Goal: Task Accomplishment & Management: Manage account settings

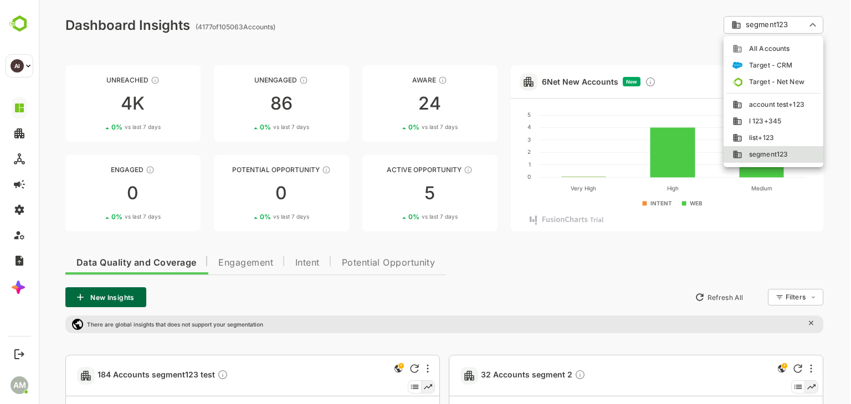
click at [769, 52] on span "All Accounts" at bounding box center [765, 49] width 47 height 10
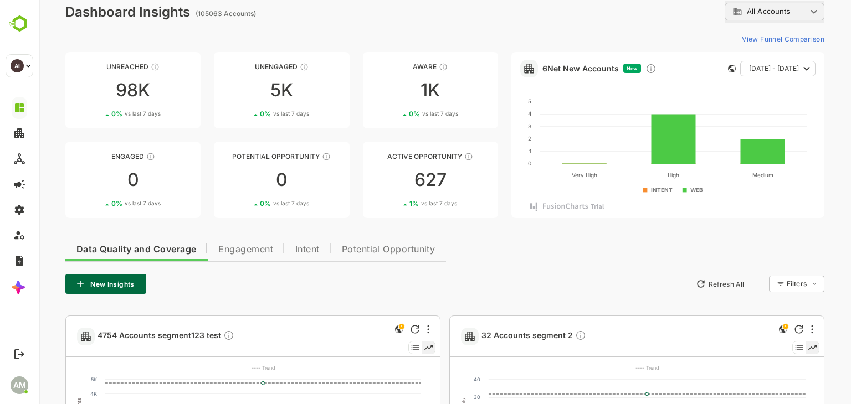
scroll to position [13, 0]
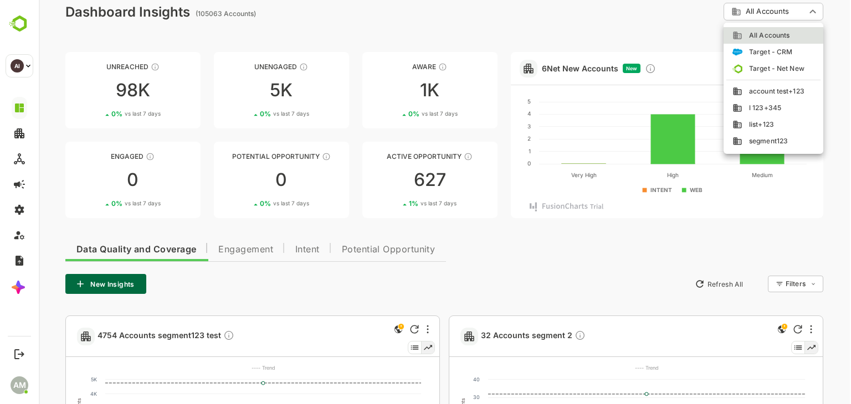
click at [783, 143] on span "segment123" at bounding box center [764, 141] width 45 height 10
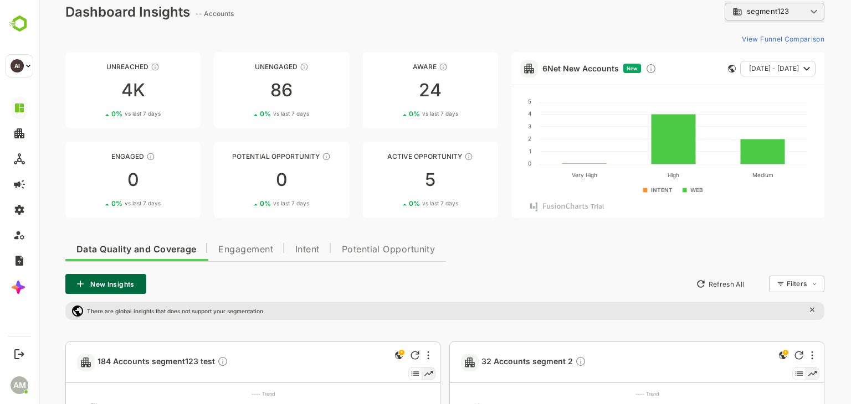
scroll to position [221, 0]
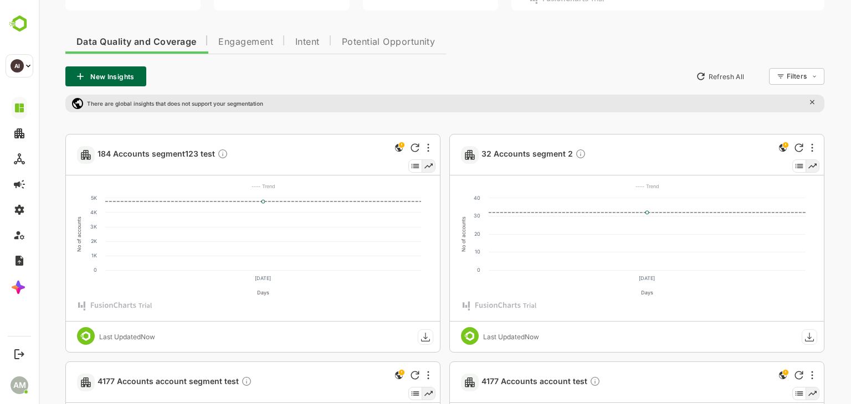
click at [426, 336] on rect at bounding box center [425, 337] width 15 height 15
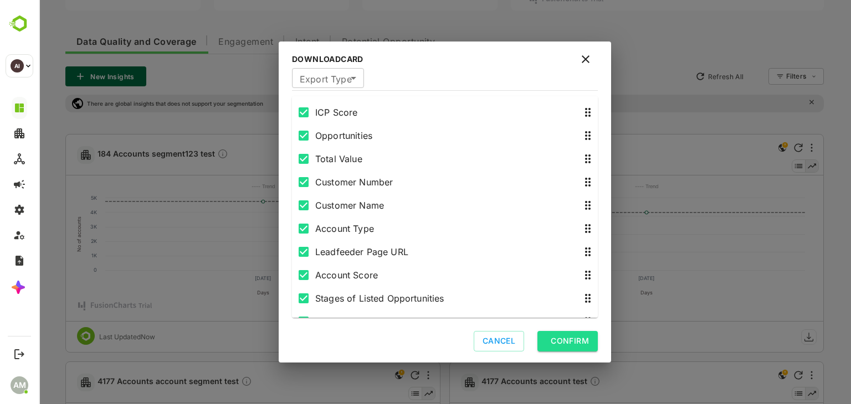
click at [587, 53] on icon at bounding box center [585, 59] width 13 height 13
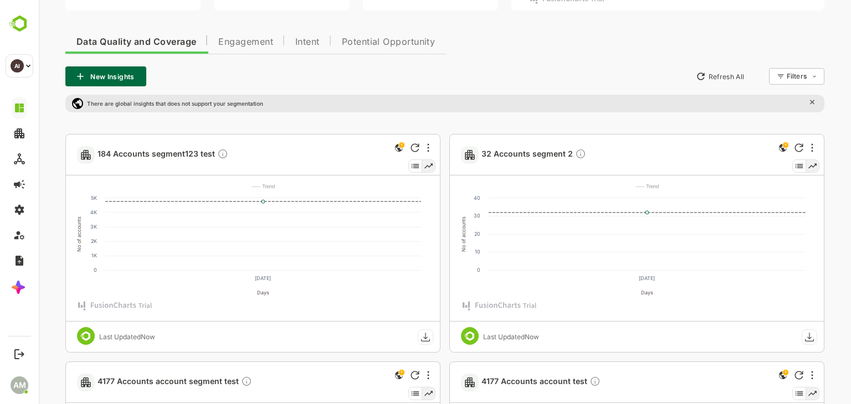
click at [425, 341] on icon at bounding box center [425, 337] width 9 height 9
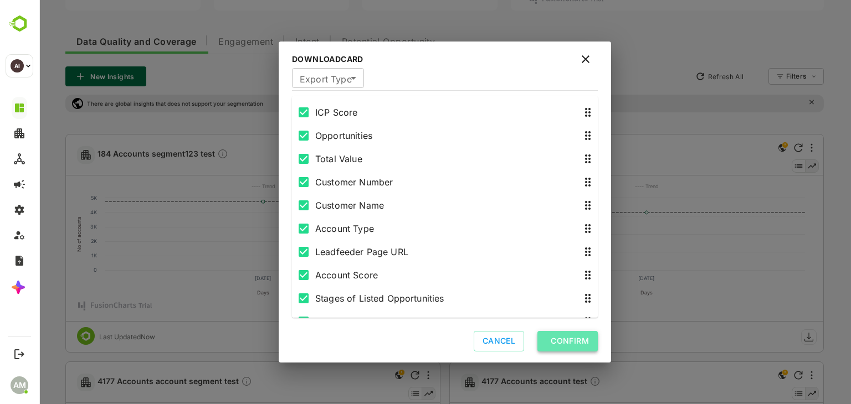
click at [572, 346] on button "Confirm" at bounding box center [567, 341] width 60 height 20
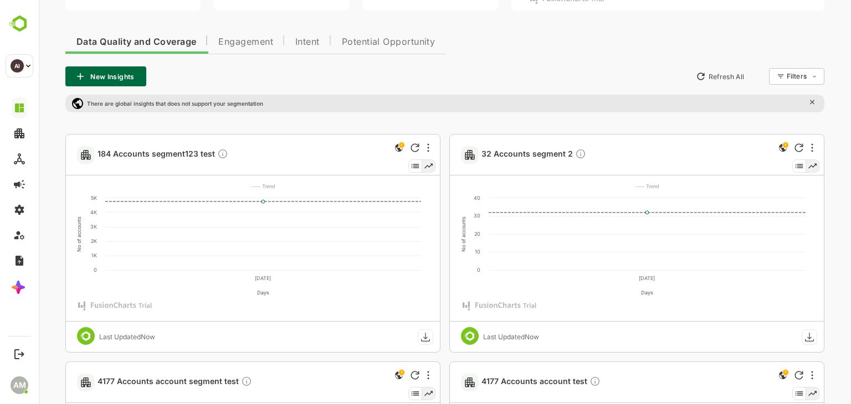
scroll to position [0, 0]
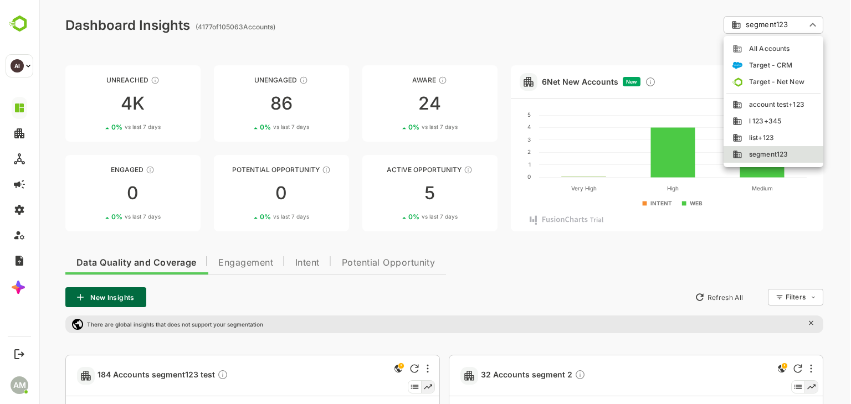
click at [771, 54] on li "All Accounts" at bounding box center [773, 48] width 100 height 17
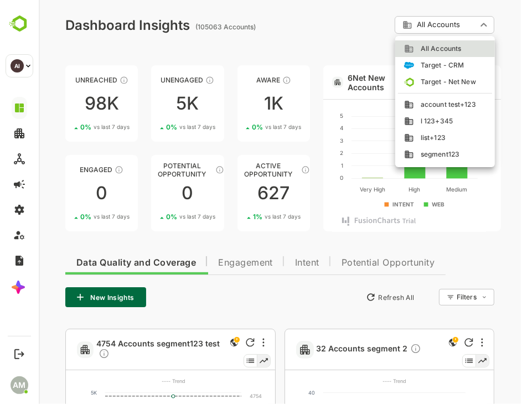
click at [435, 154] on span "segment123" at bounding box center [436, 155] width 45 height 10
type input "**********"
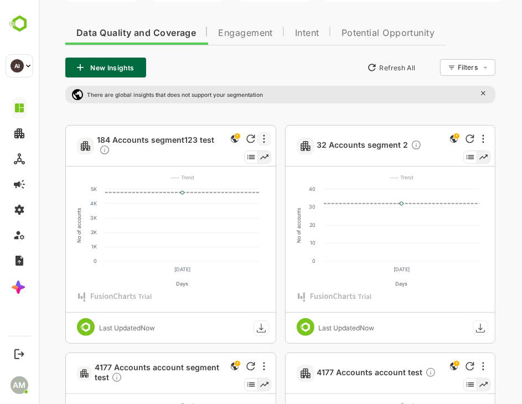
scroll to position [230, 0]
click at [260, 333] on rect at bounding box center [260, 327] width 15 height 15
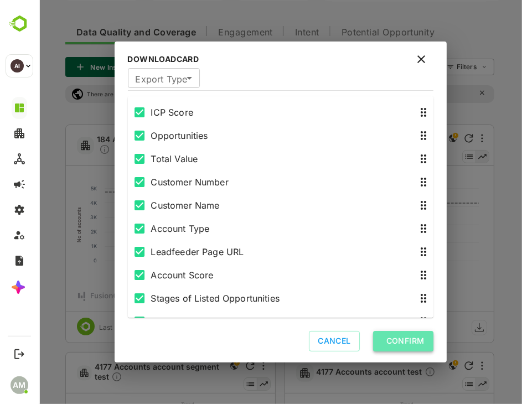
click at [401, 341] on button "Confirm" at bounding box center [403, 341] width 60 height 20
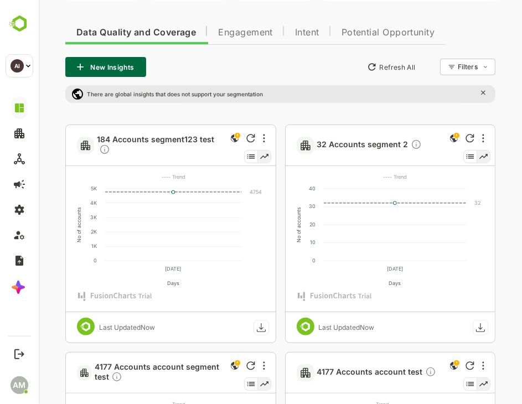
click at [253, 326] on rect at bounding box center [260, 327] width 15 height 15
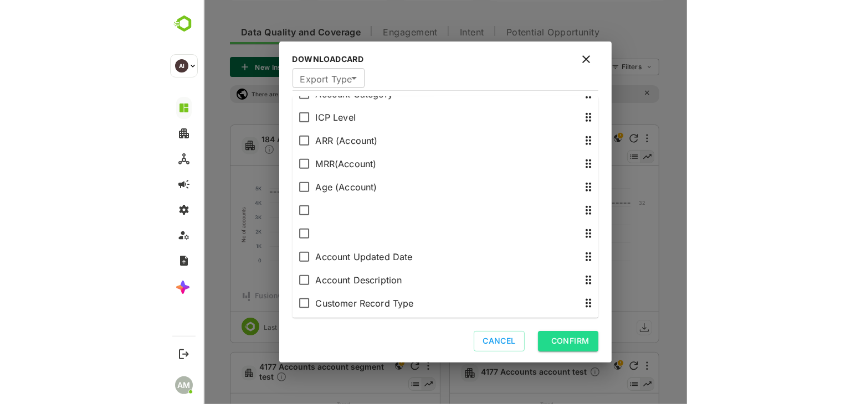
scroll to position [880, 0]
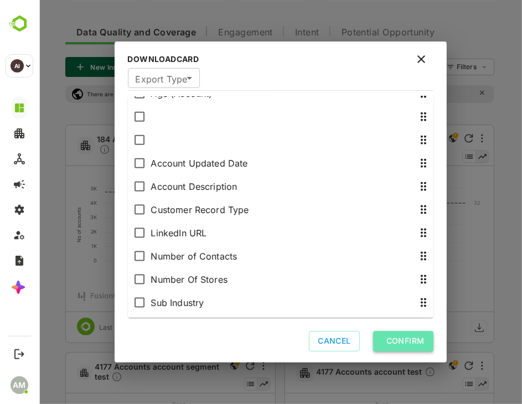
click at [417, 340] on button "Confirm" at bounding box center [403, 341] width 60 height 20
